Goal: Check status: Check status

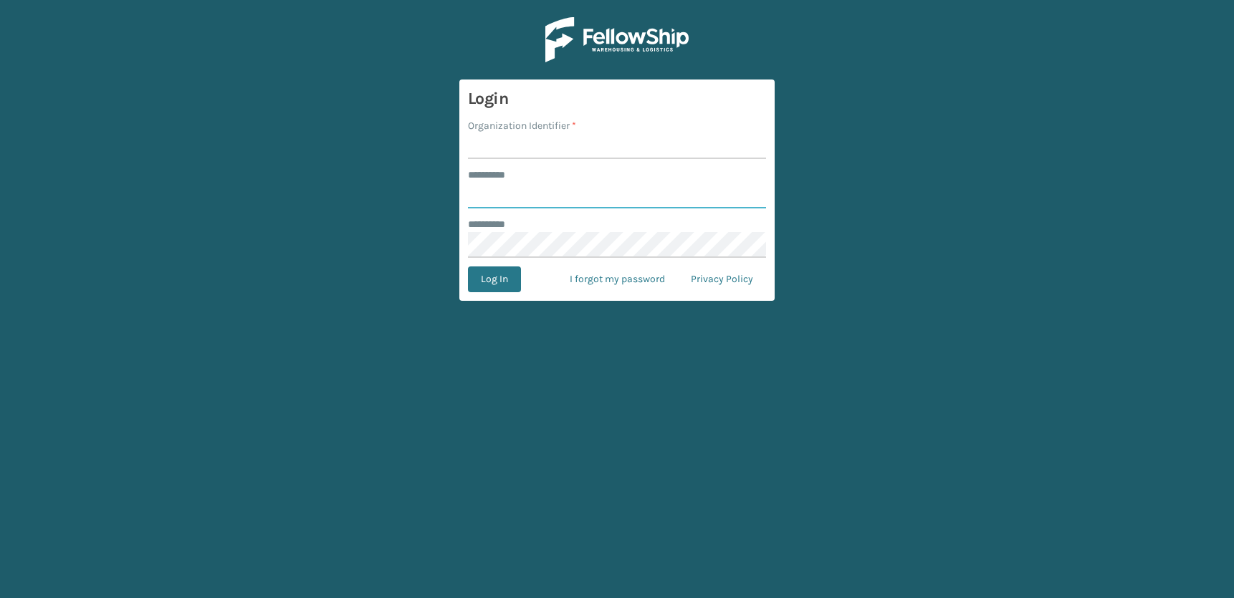
type input "**********"
type input "JumpSport"
click at [468, 266] on button "Log In" at bounding box center [494, 279] width 53 height 26
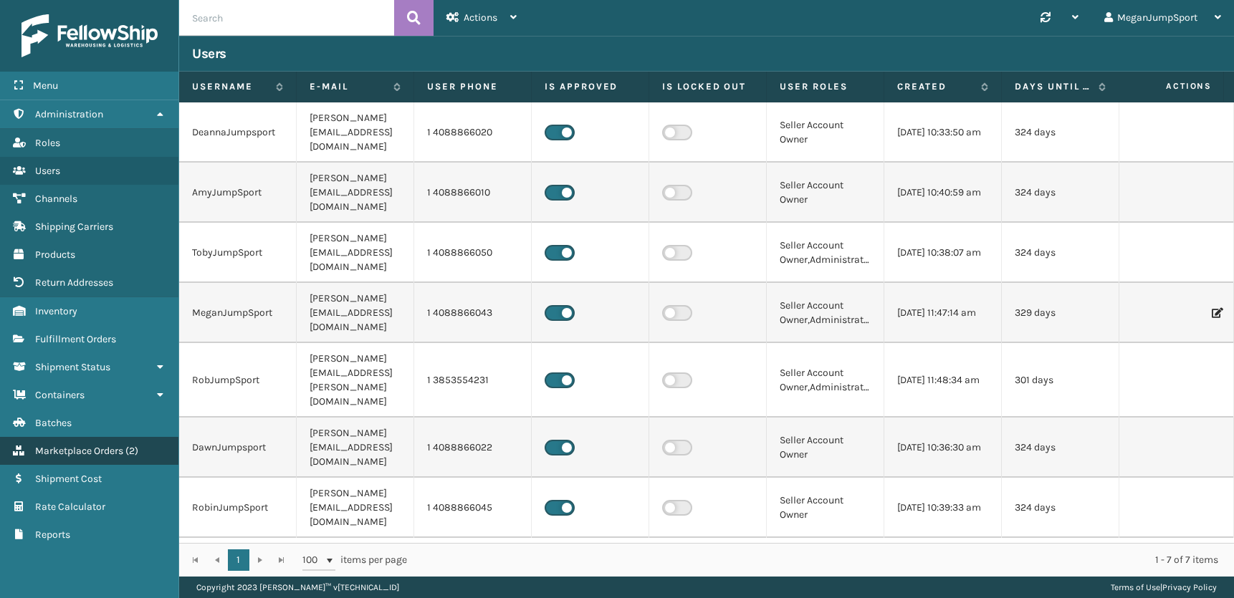
click at [72, 456] on span "Marketplace Orders" at bounding box center [79, 451] width 88 height 12
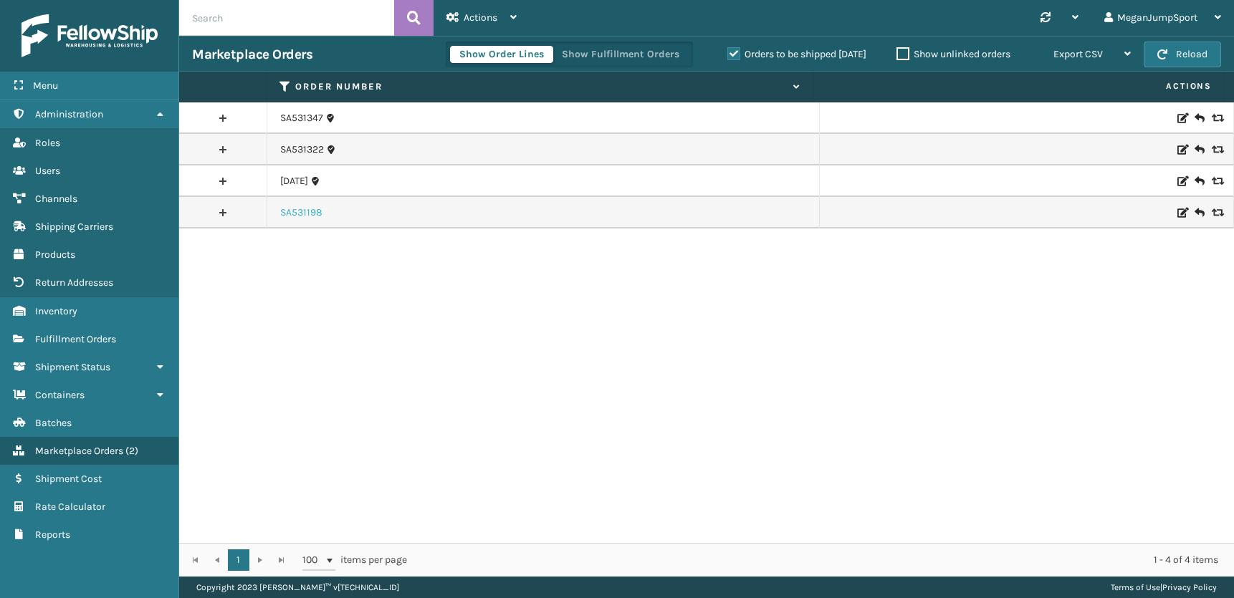
click at [297, 216] on link "SA531198" at bounding box center [301, 213] width 42 height 14
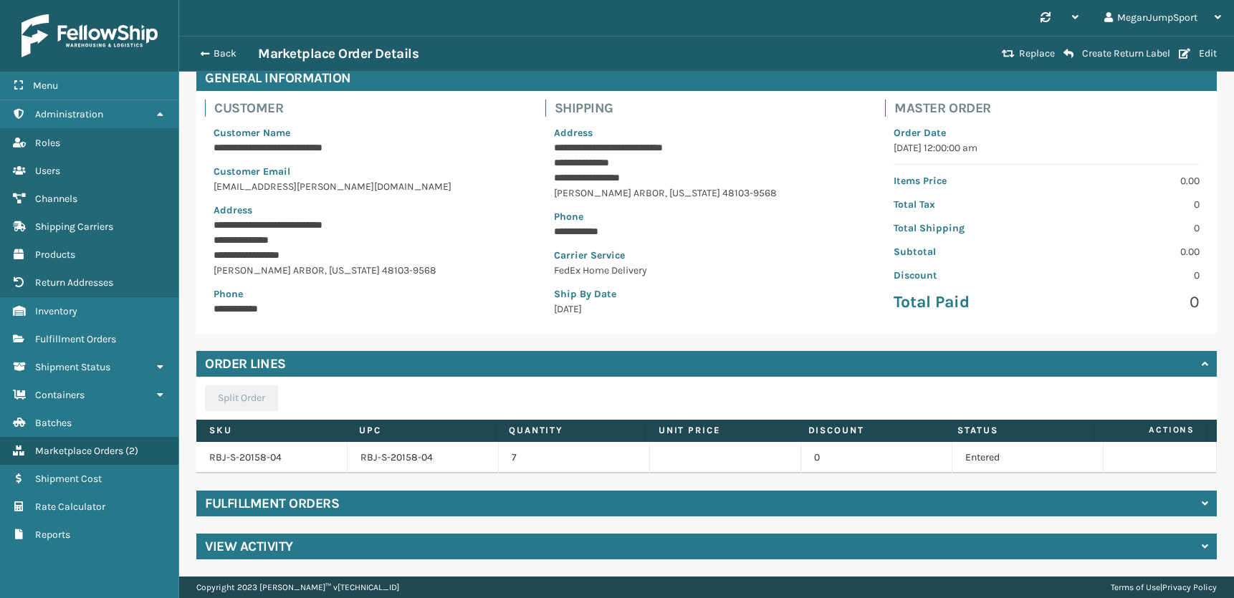
click at [317, 504] on h4 "Fulfillment Orders" at bounding box center [272, 503] width 134 height 17
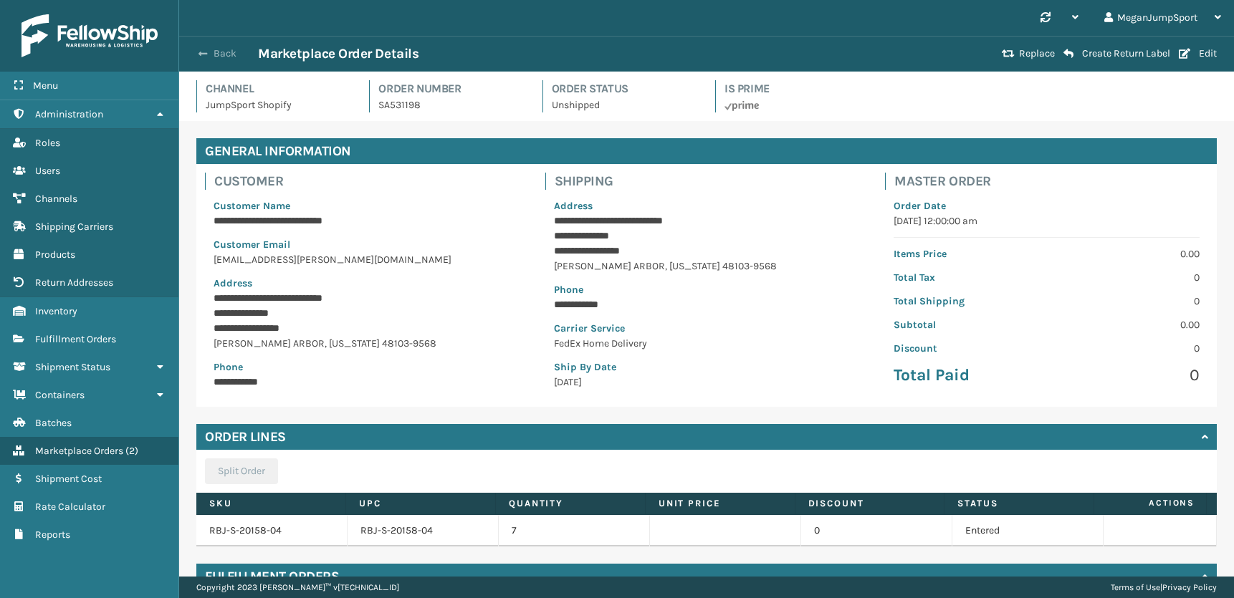
click at [211, 57] on button "Back" at bounding box center [225, 53] width 66 height 13
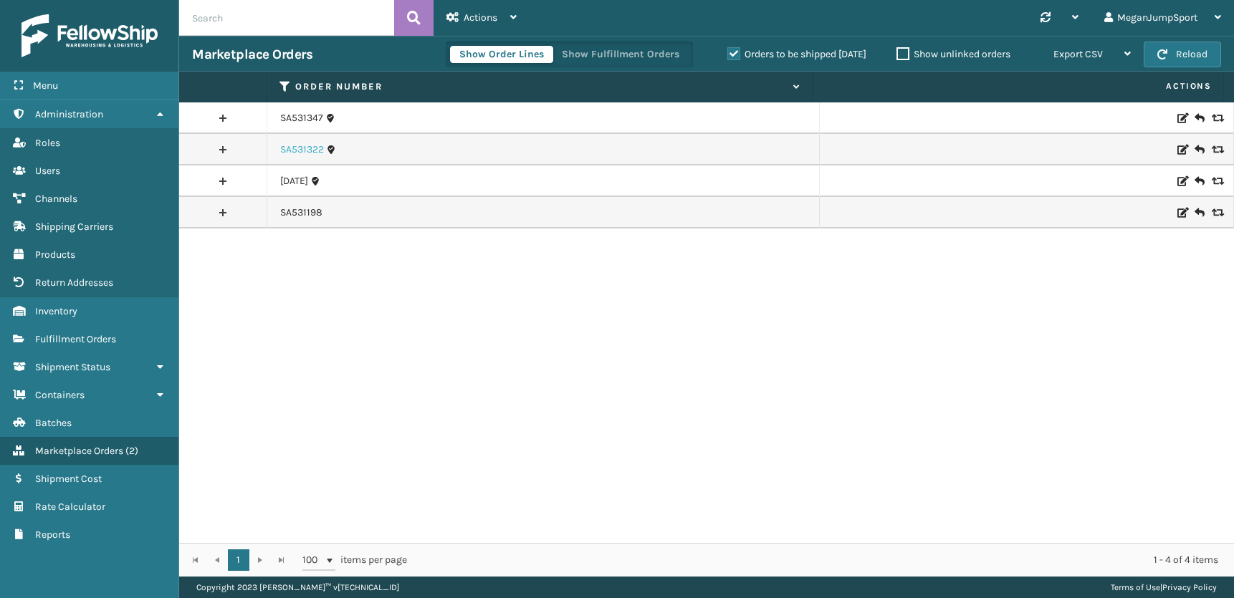
click at [299, 148] on link "SA531322" at bounding box center [302, 150] width 44 height 14
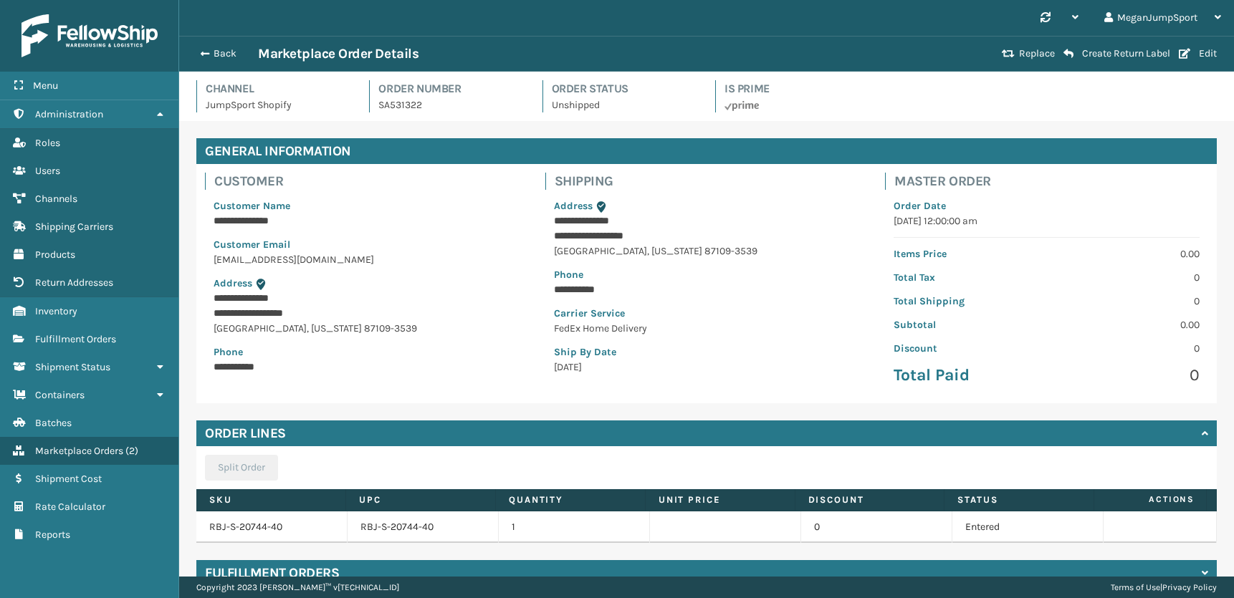
scroll to position [69, 0]
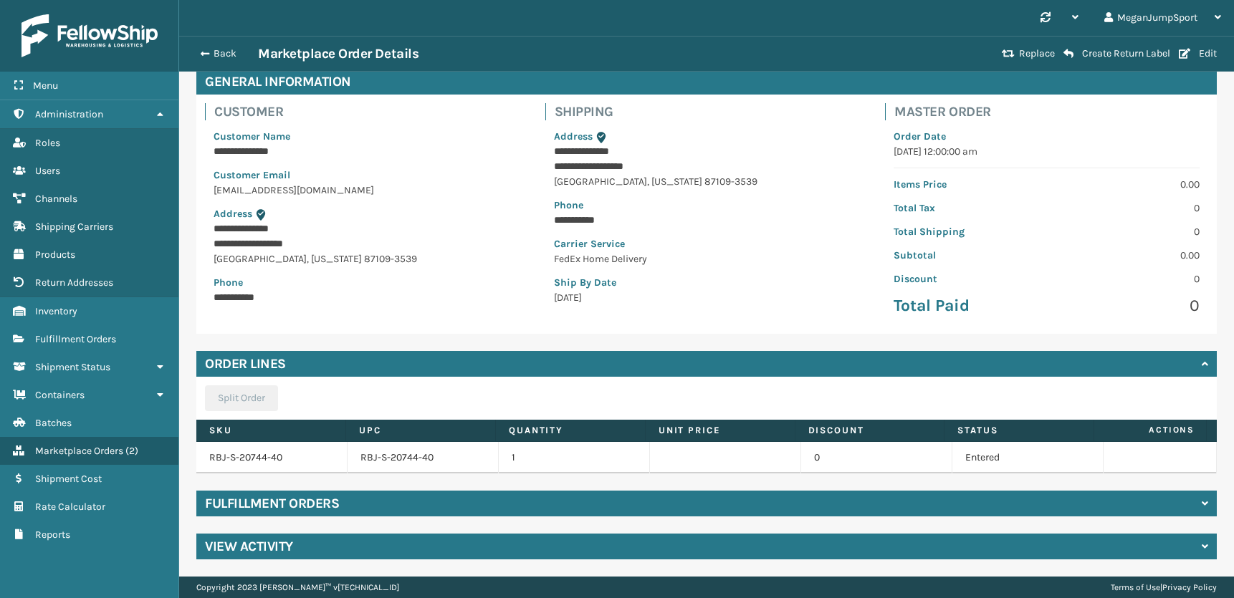
click at [274, 506] on h4 "Fulfillment Orders" at bounding box center [272, 503] width 134 height 17
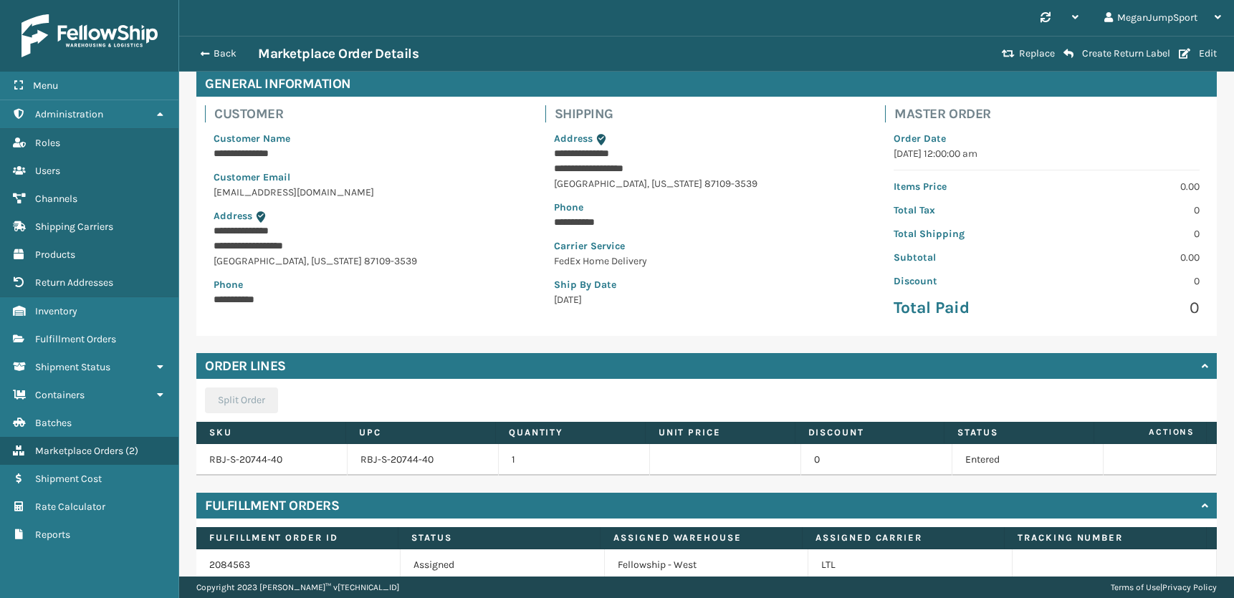
scroll to position [0, 0]
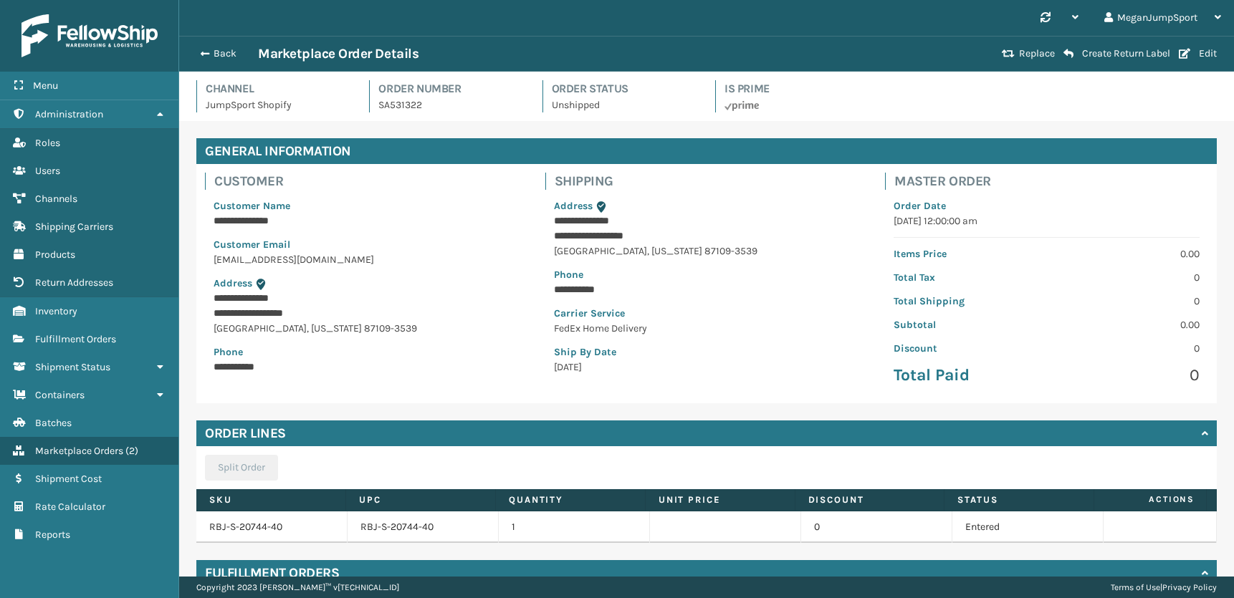
click at [216, 46] on div "Back Marketplace Order Details" at bounding box center [594, 53] width 805 height 17
click at [214, 52] on button "Back" at bounding box center [225, 53] width 66 height 13
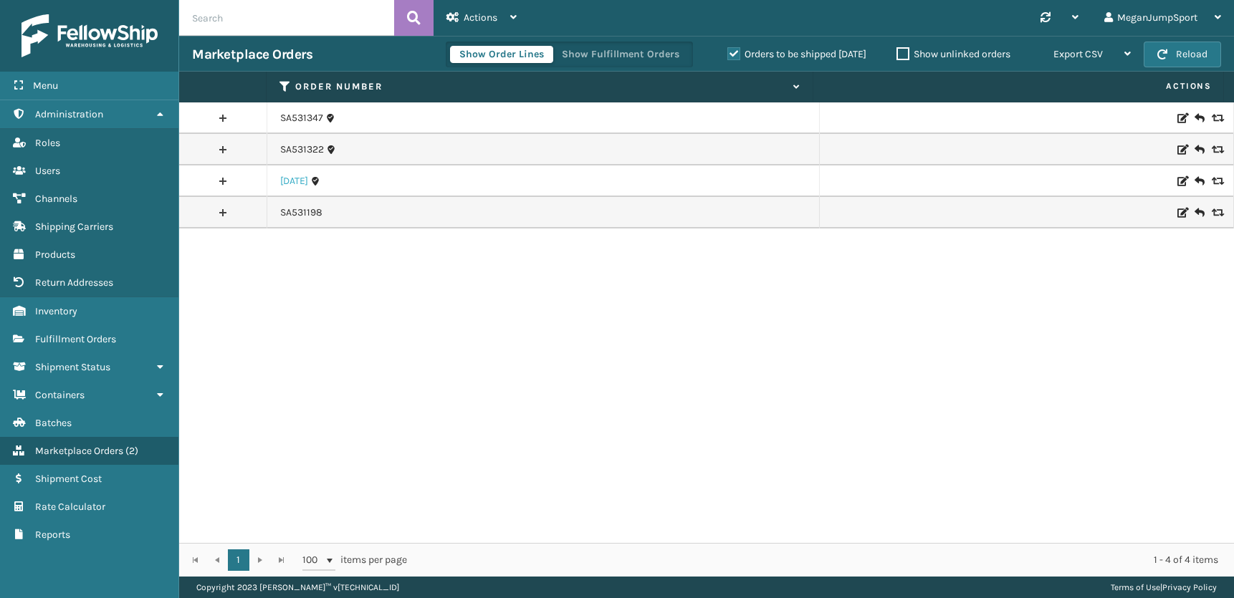
click at [299, 178] on link "[DATE]" at bounding box center [294, 181] width 28 height 14
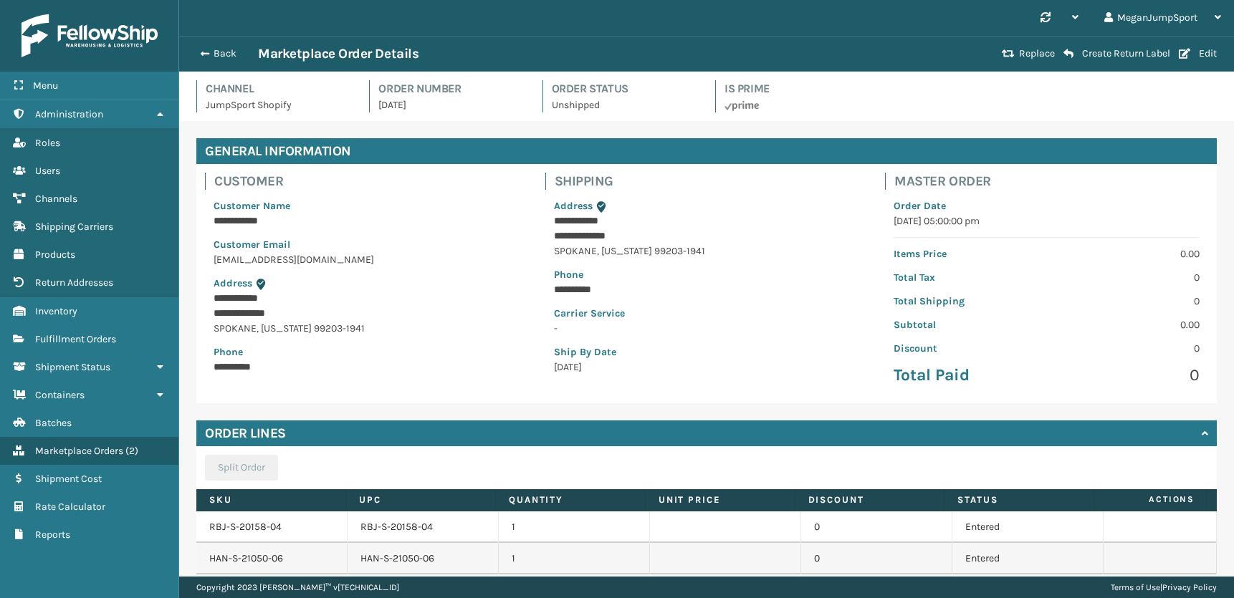
click at [389, 107] on p "[DATE]" at bounding box center [451, 104] width 146 height 15
copy p "[DATE]"
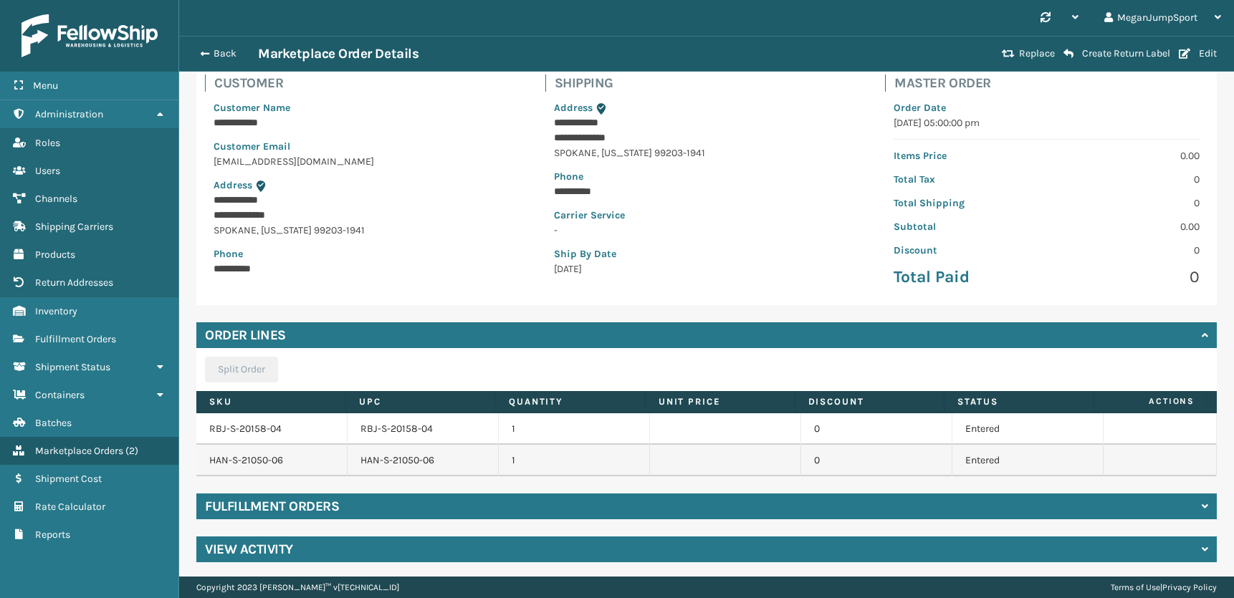
scroll to position [101, 0]
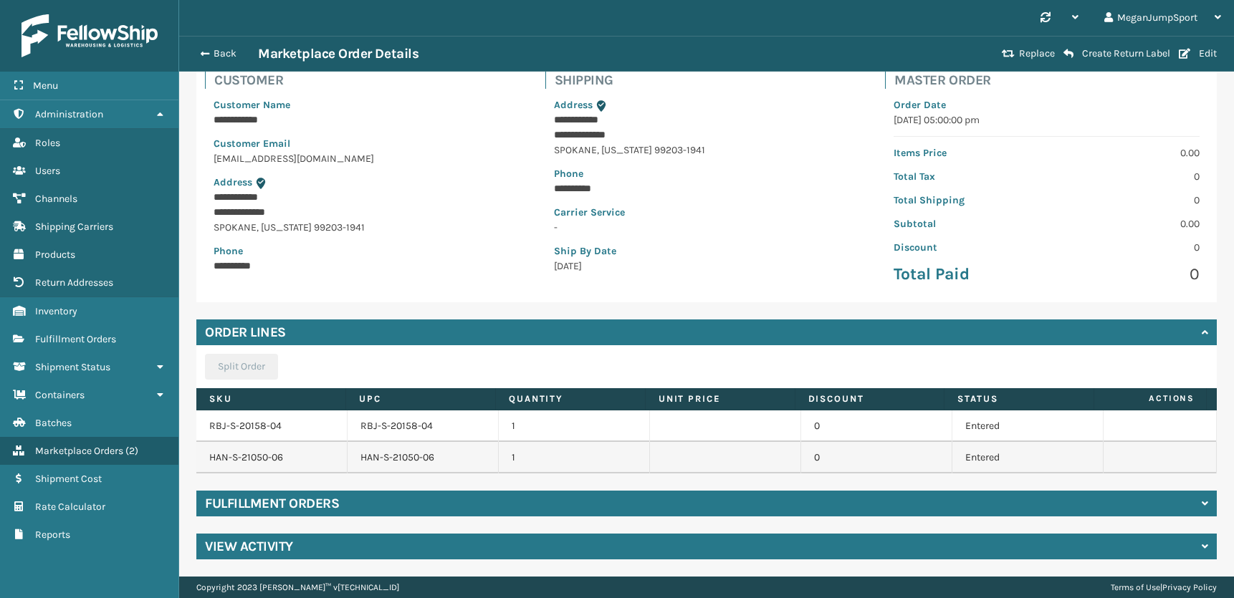
click at [312, 506] on h4 "Fulfillment Orders" at bounding box center [272, 503] width 134 height 17
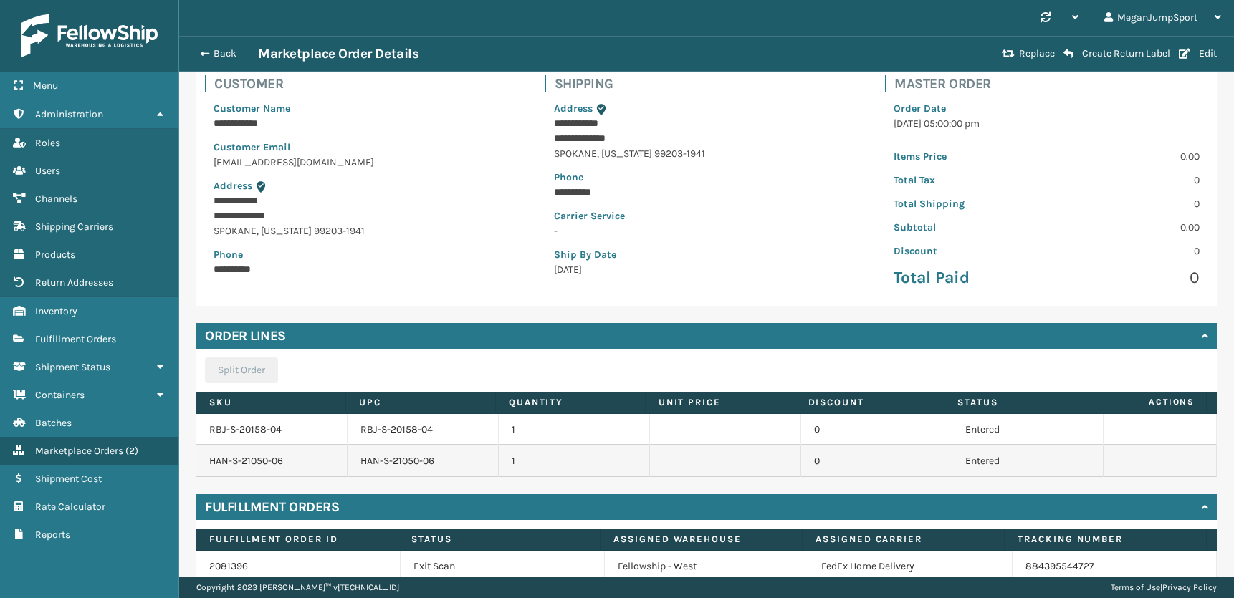
scroll to position [0, 0]
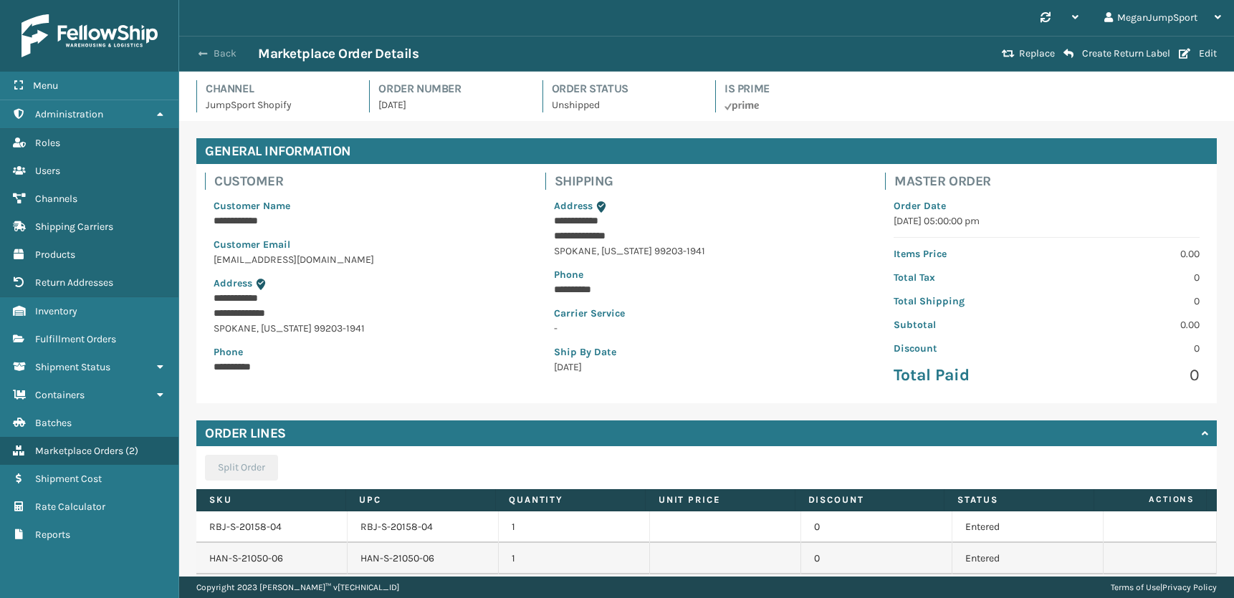
click at [213, 54] on button "Back" at bounding box center [225, 53] width 66 height 13
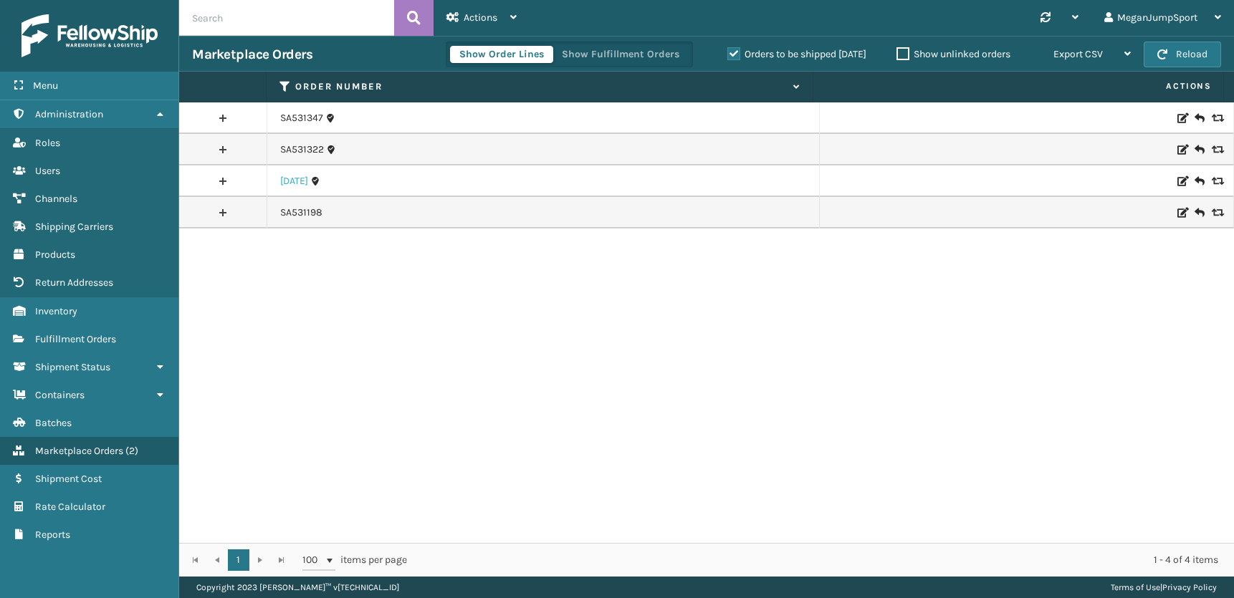
click at [292, 179] on link "[DATE]" at bounding box center [294, 181] width 28 height 14
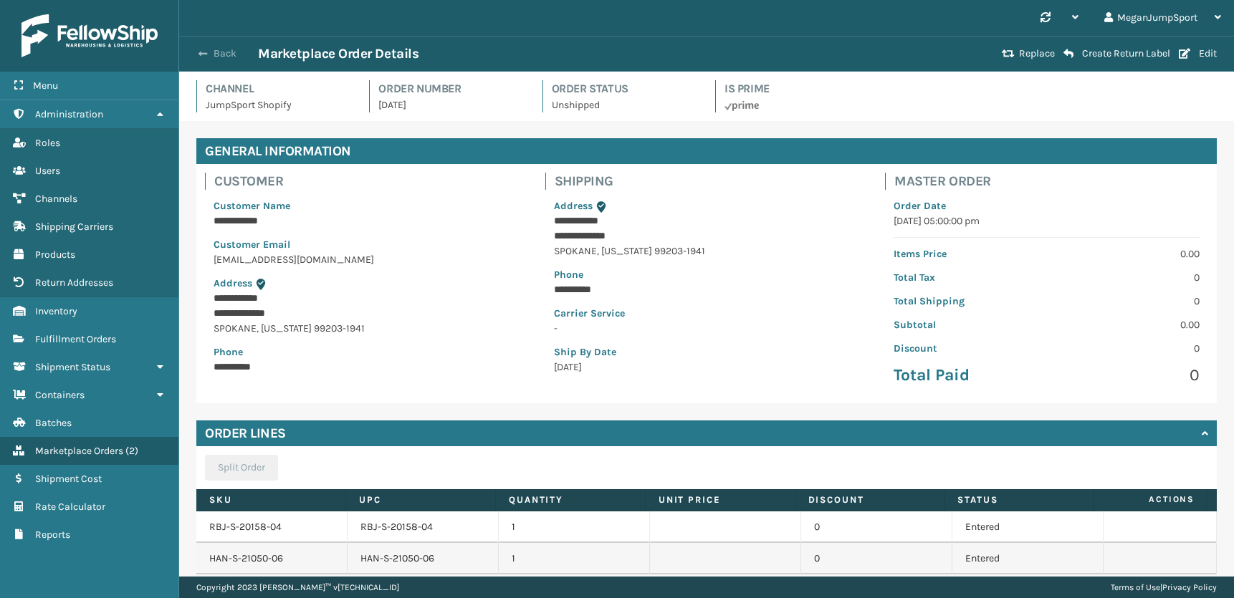
click at [212, 54] on button "Back" at bounding box center [225, 53] width 66 height 13
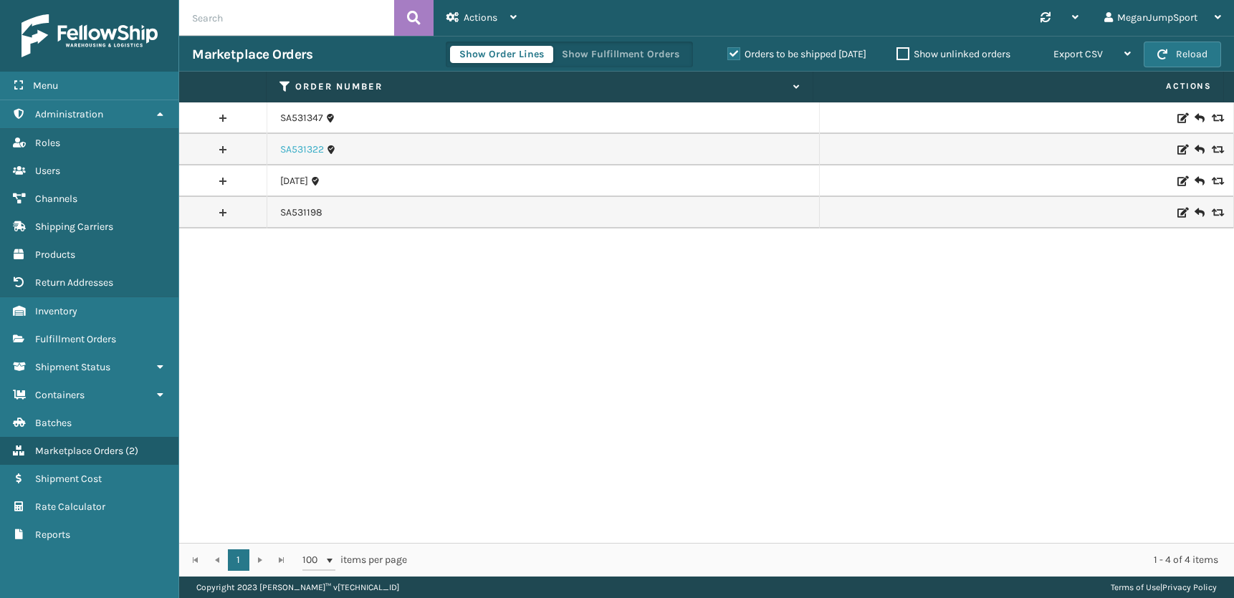
click at [301, 145] on link "SA531322" at bounding box center [302, 150] width 44 height 14
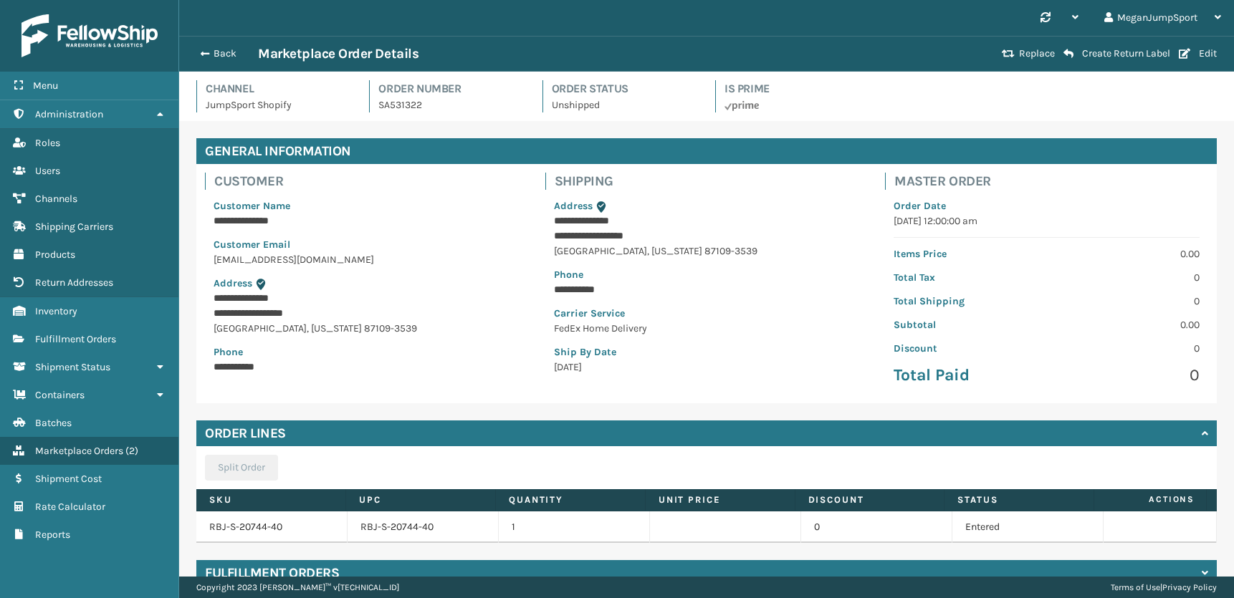
scroll to position [69, 0]
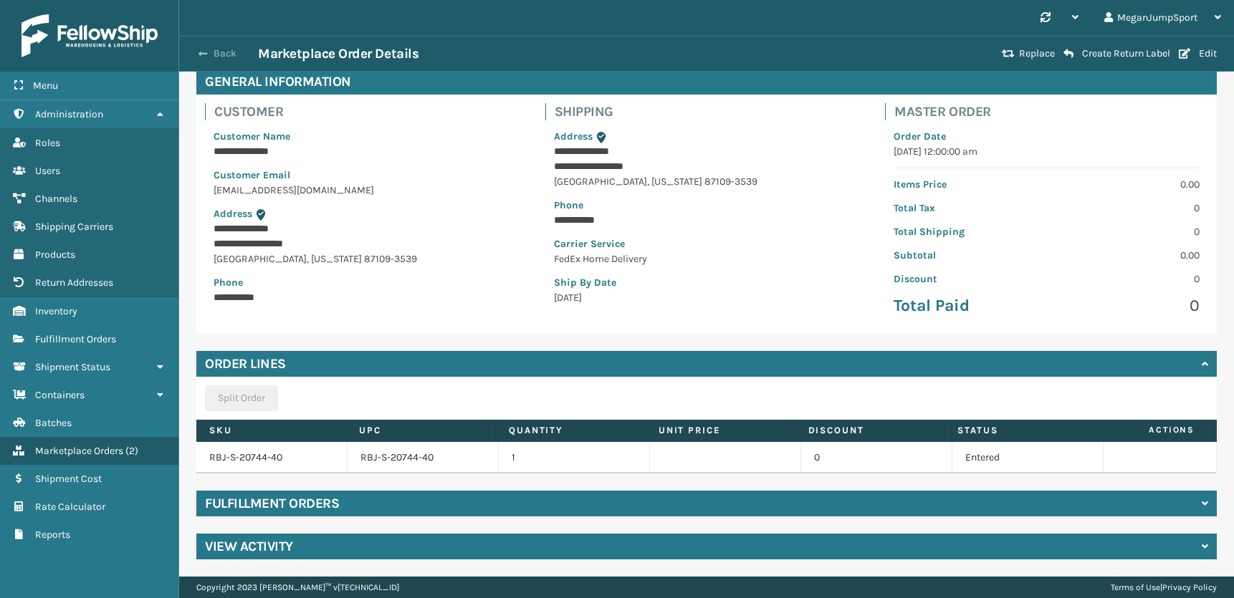
click at [214, 61] on div "Back Marketplace Order Details Replace Create Return Label Edit" at bounding box center [706, 54] width 1055 height 36
click at [216, 54] on button "Back" at bounding box center [225, 53] width 66 height 13
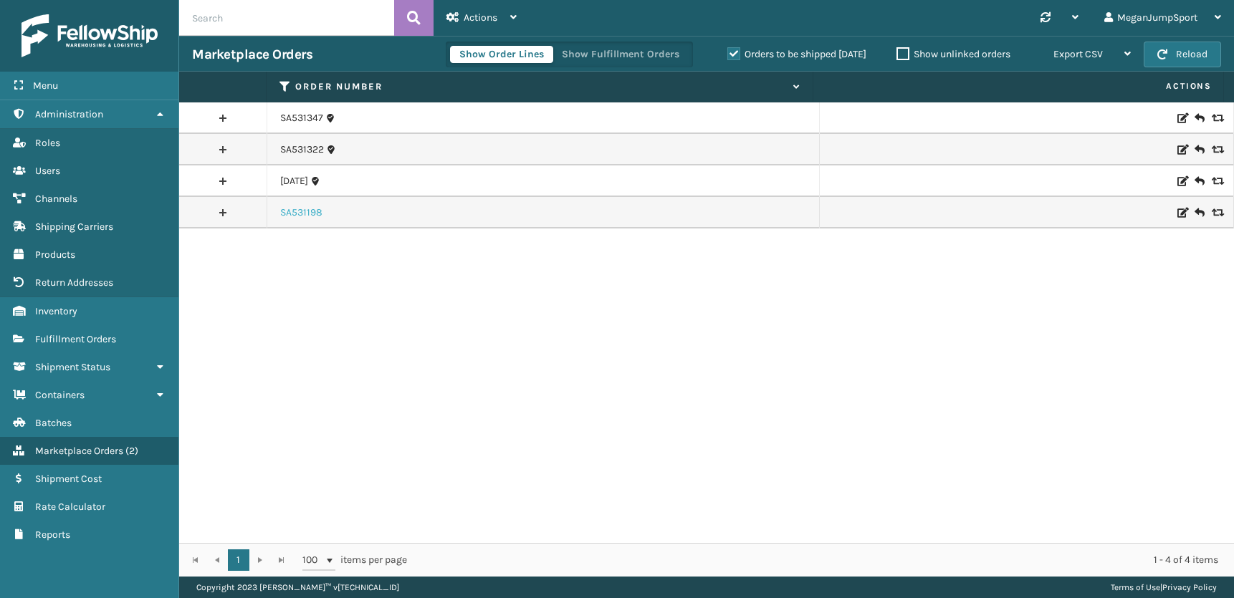
click at [302, 212] on link "SA531198" at bounding box center [301, 213] width 42 height 14
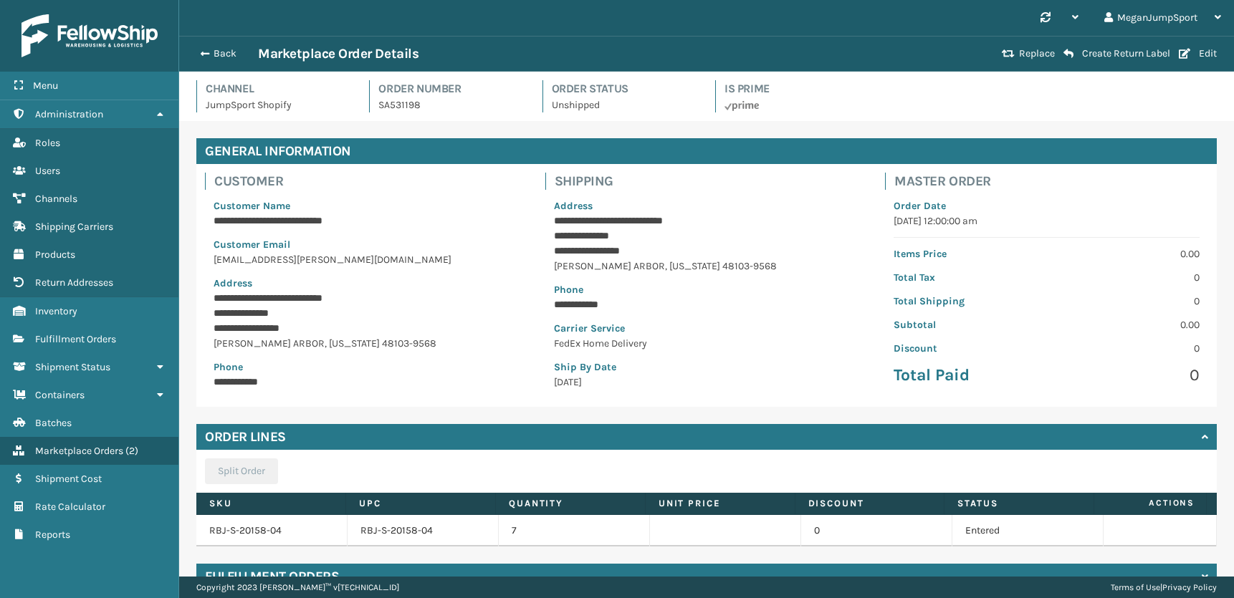
click at [405, 108] on p "SA531198" at bounding box center [451, 104] width 146 height 15
copy p "SA531198"
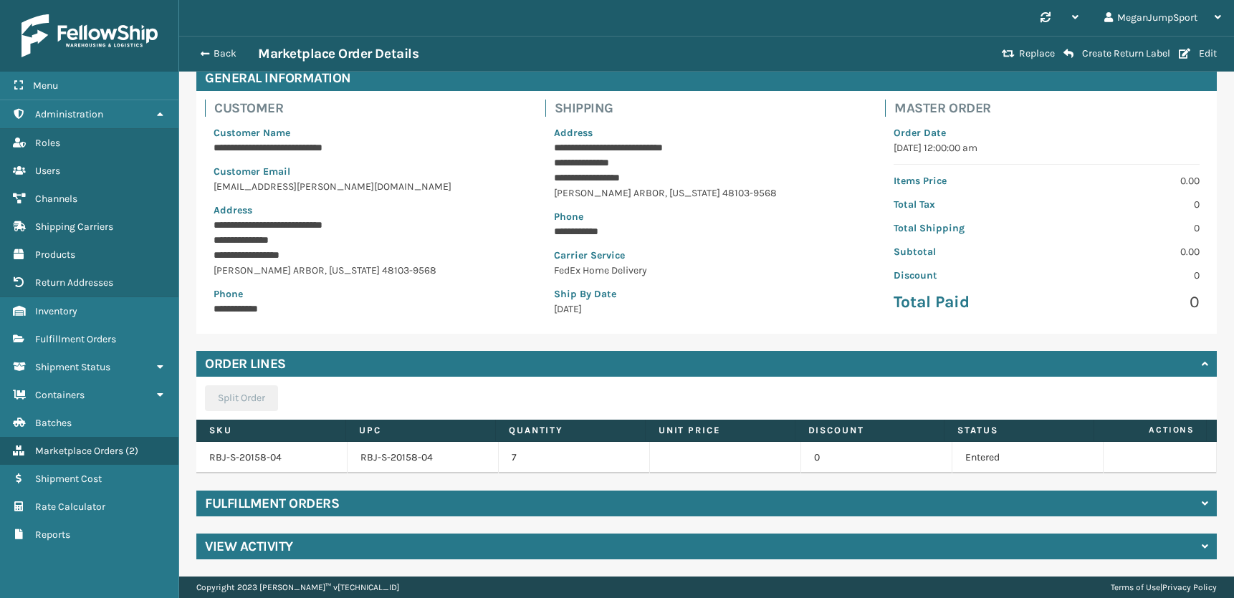
click at [309, 501] on h4 "Fulfillment Orders" at bounding box center [272, 503] width 134 height 17
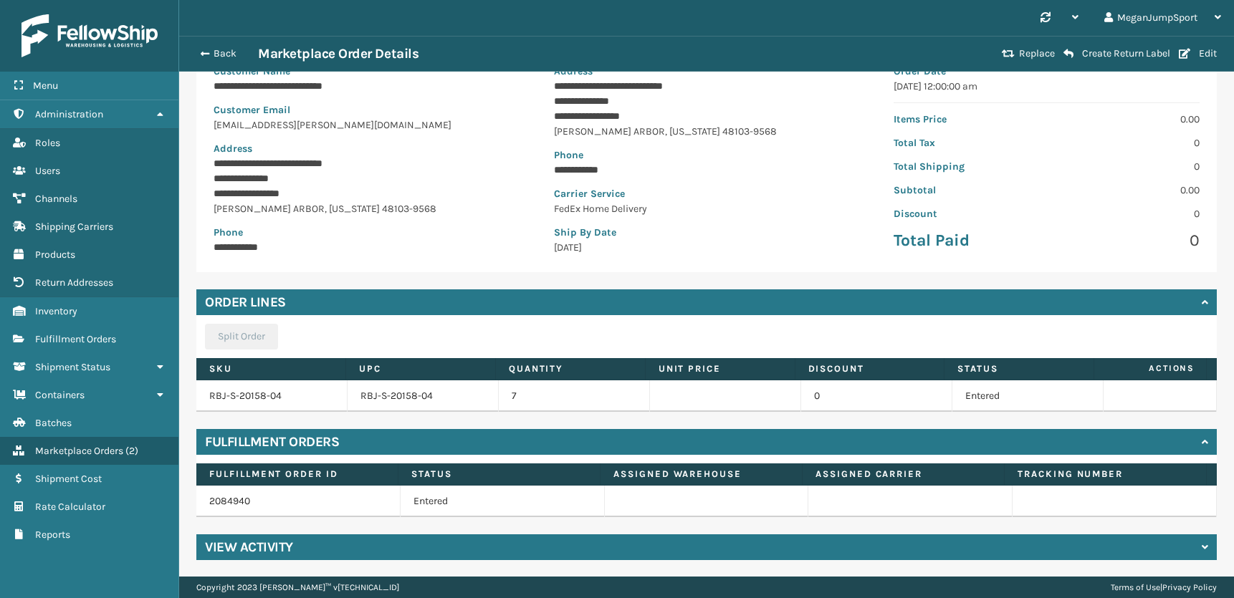
scroll to position [135, 0]
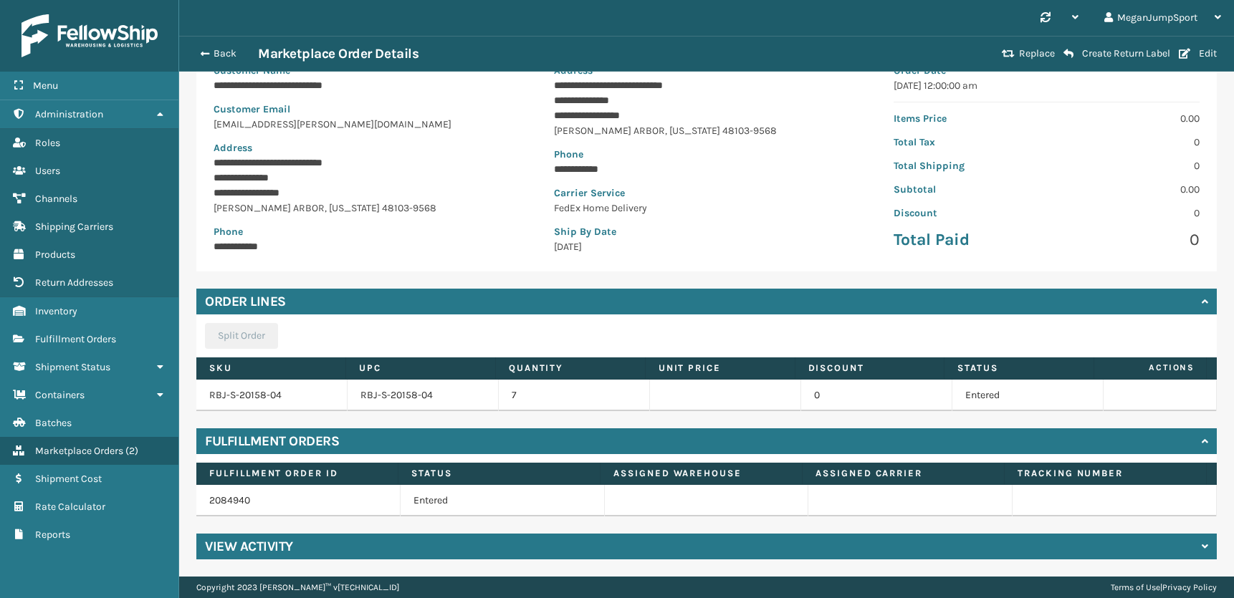
click at [296, 543] on div "View Activity" at bounding box center [706, 547] width 1020 height 26
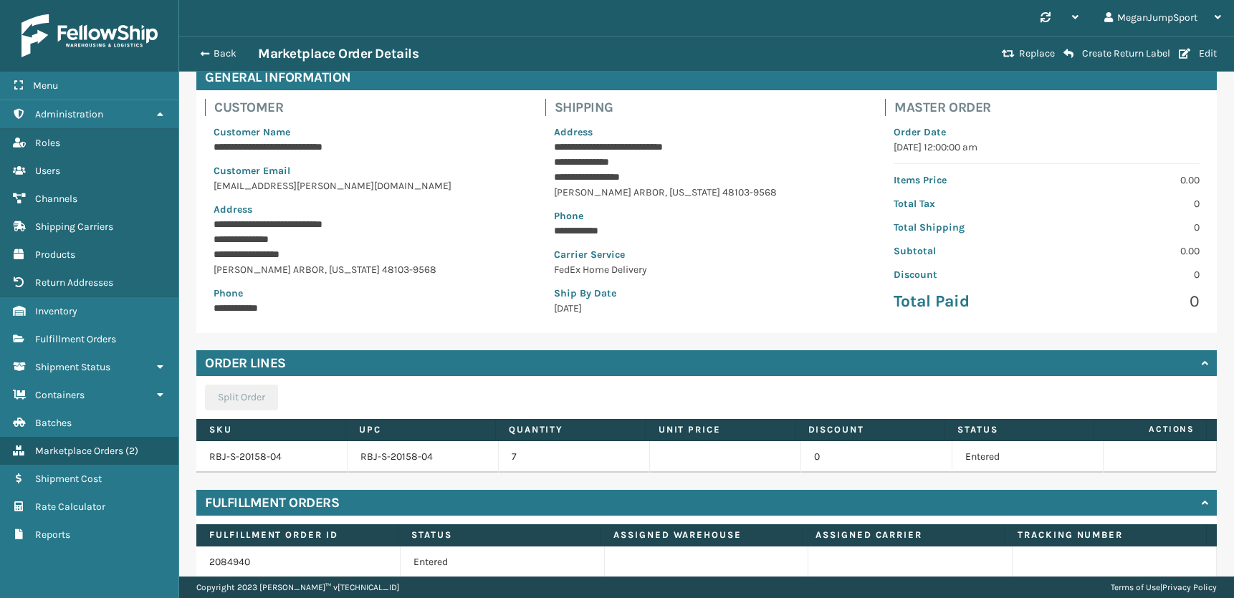
scroll to position [124, 0]
